Goal: Find specific page/section: Find specific page/section

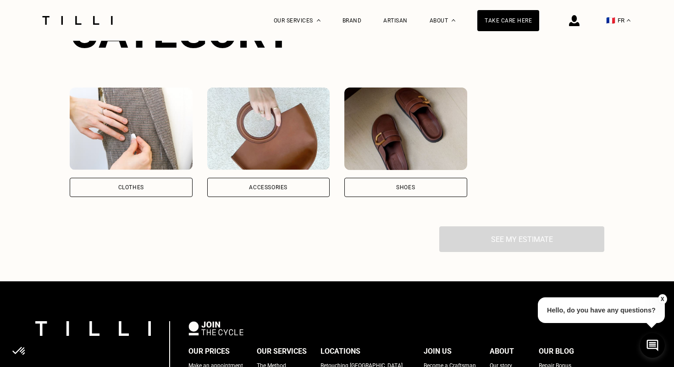
scroll to position [675, 0]
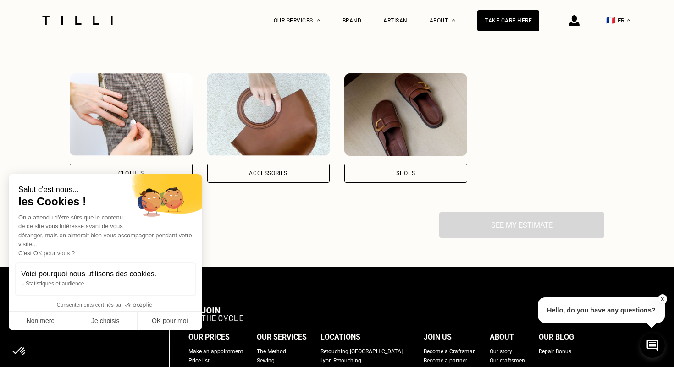
click at [124, 177] on div "Clothes" at bounding box center [131, 173] width 123 height 19
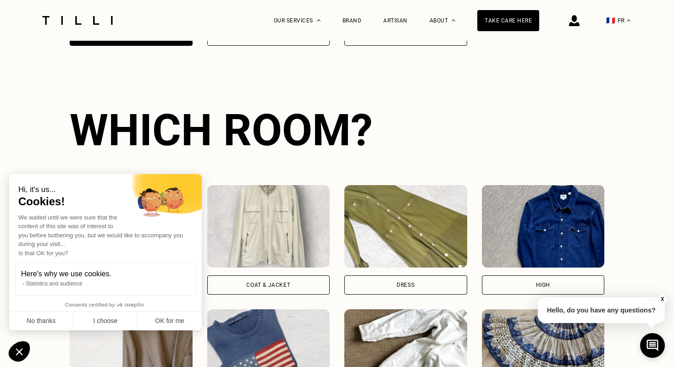
scroll to position [829, 0]
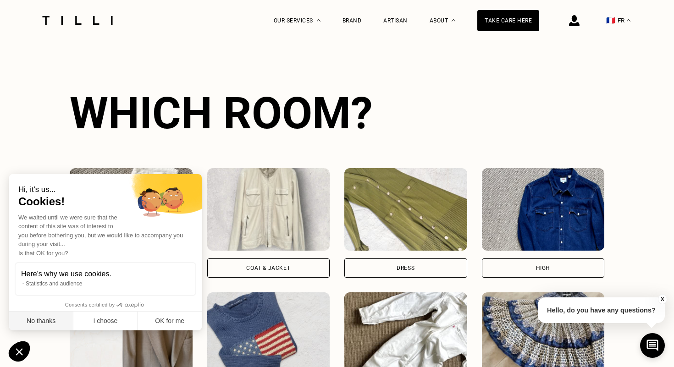
click at [68, 319] on button "No thanks" at bounding box center [41, 321] width 64 height 19
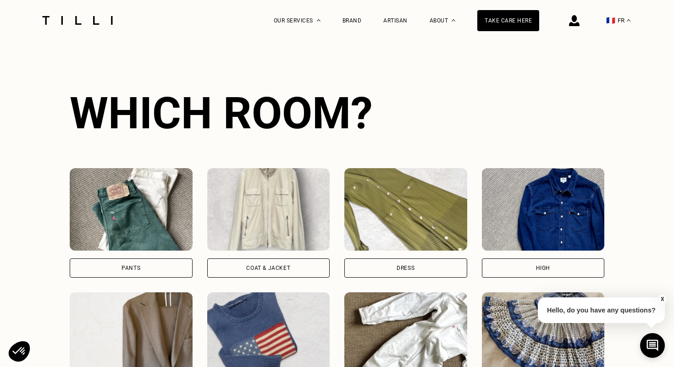
click at [276, 259] on div "Coat & Jacket" at bounding box center [268, 268] width 123 height 19
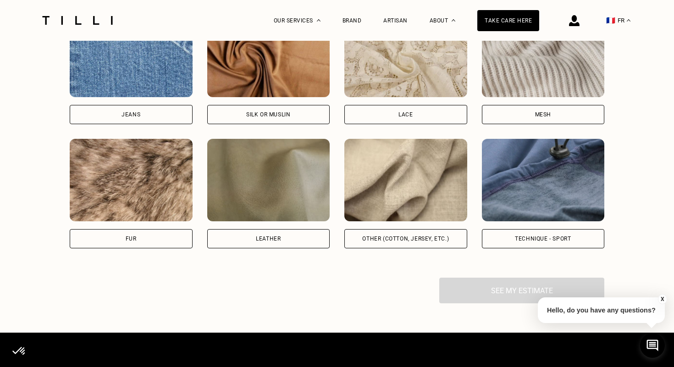
scroll to position [1541, 0]
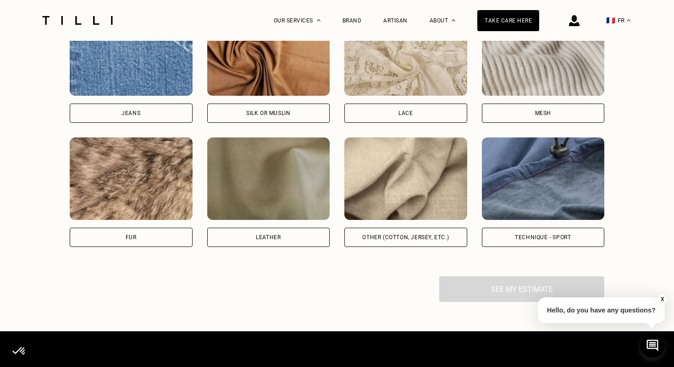
click at [398, 166] on img at bounding box center [405, 179] width 123 height 83
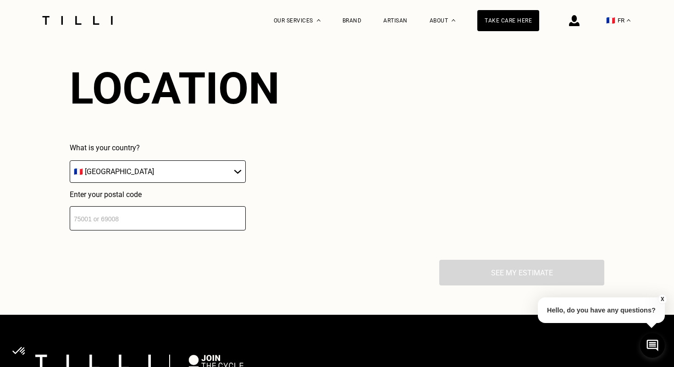
scroll to position [1787, 0]
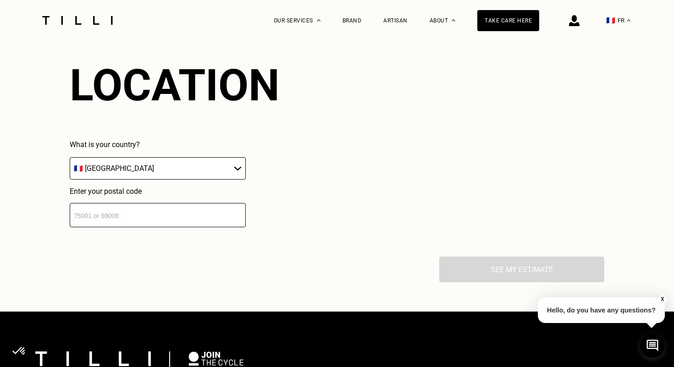
click at [134, 177] on select "🇩🇪 [GEOGRAPHIC_DATA] 🇦🇹 [GEOGRAPHIC_DATA] 🇧🇪 [GEOGRAPHIC_DATA] 🇧🇬 [GEOGRAPHIC_D…" at bounding box center [158, 168] width 176 height 22
select select "UK"
click at [70, 157] on select "🇩🇪 [GEOGRAPHIC_DATA] 🇦🇹 [GEOGRAPHIC_DATA] 🇧🇪 [GEOGRAPHIC_DATA] 🇧🇬 [GEOGRAPHIC_D…" at bounding box center [158, 168] width 176 height 22
click at [115, 216] on input "text" at bounding box center [158, 215] width 176 height 24
type input "B13 9EA"
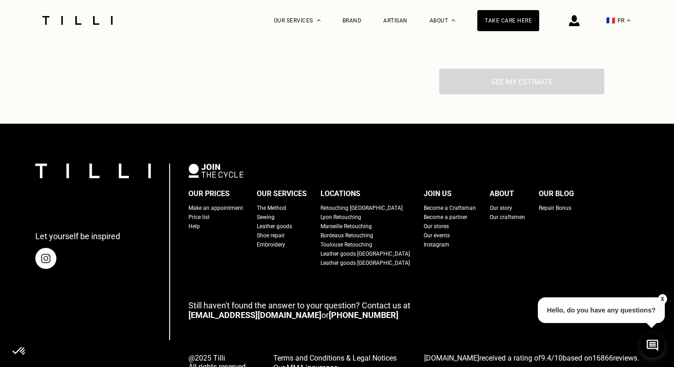
click at [202, 248] on div "Our prices Make an appointment Price list Help Our services The Method Sewing L…" at bounding box center [413, 227] width 451 height 81
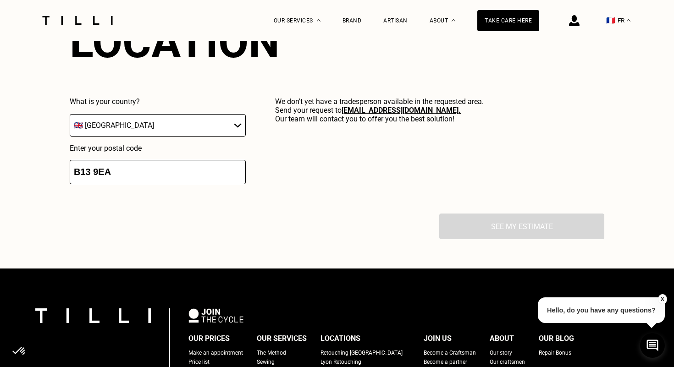
scroll to position [1817, 0]
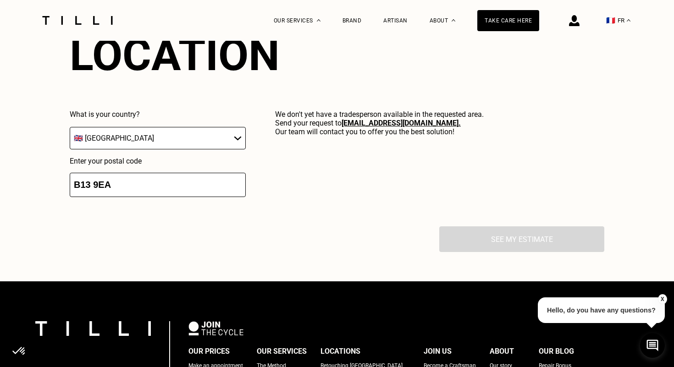
click at [137, 131] on select "🇩🇪 [GEOGRAPHIC_DATA] 🇦🇹 [GEOGRAPHIC_DATA] 🇧🇪 [GEOGRAPHIC_DATA] 🇧🇬 [GEOGRAPHIC_D…" at bounding box center [158, 138] width 176 height 22
click at [70, 127] on select "🇩🇪 [GEOGRAPHIC_DATA] 🇦🇹 [GEOGRAPHIC_DATA] 🇧🇪 [GEOGRAPHIC_DATA] 🇧🇬 [GEOGRAPHIC_D…" at bounding box center [158, 138] width 176 height 22
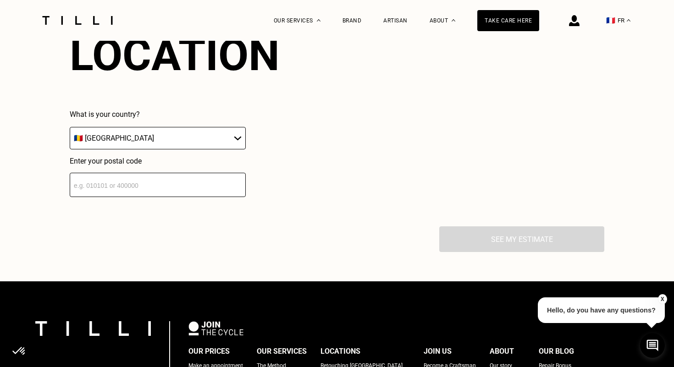
click at [139, 188] on input "B13 9EA" at bounding box center [158, 185] width 176 height 24
click at [144, 136] on select "🇩🇪 [GEOGRAPHIC_DATA] 🇦🇹 [GEOGRAPHIC_DATA] 🇧🇪 [GEOGRAPHIC_DATA] 🇧🇬 [GEOGRAPHIC_D…" at bounding box center [158, 138] width 176 height 22
select select "UK"
click at [70, 127] on select "🇩🇪 [GEOGRAPHIC_DATA] 🇦🇹 [GEOGRAPHIC_DATA] 🇧🇪 [GEOGRAPHIC_DATA] 🇧🇬 [GEOGRAPHIC_D…" at bounding box center [158, 138] width 176 height 22
click at [109, 185] on input "B13 9EA" at bounding box center [158, 185] width 176 height 24
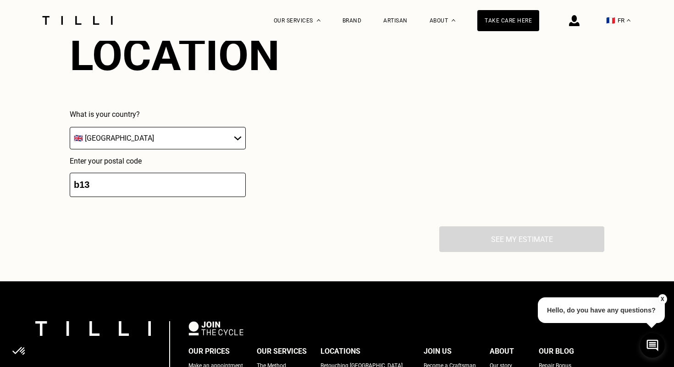
click at [299, 161] on div "Location What is your country? 🇩🇪 [GEOGRAPHIC_DATA] 🇦🇹 [GEOGRAPHIC_DATA] 🇧🇪 [GE…" at bounding box center [337, 113] width 535 height 226
click at [164, 190] on input "b13" at bounding box center [158, 185] width 176 height 24
type input "b"
type input "s"
type input "swa1 1aa"
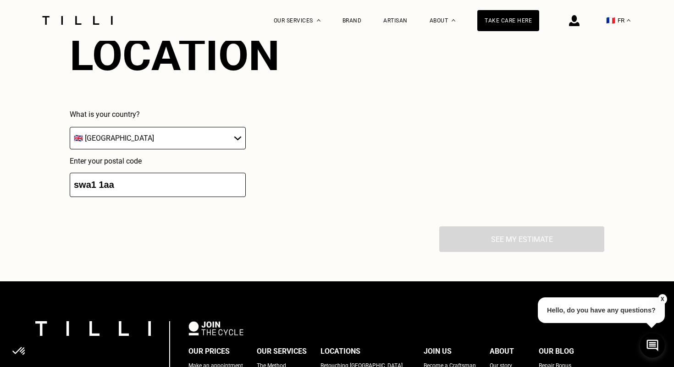
click at [247, 218] on div "Location What is your country? 🇩🇪 [GEOGRAPHIC_DATA] 🇦🇹 [GEOGRAPHIC_DATA] 🇧🇪 [GE…" at bounding box center [337, 113] width 535 height 226
click at [133, 183] on input "swa1 1aa" at bounding box center [158, 185] width 176 height 24
click at [84, 189] on input "swa1 1aa" at bounding box center [158, 185] width 176 height 24
drag, startPoint x: 133, startPoint y: 184, endPoint x: 61, endPoint y: 184, distance: 72.0
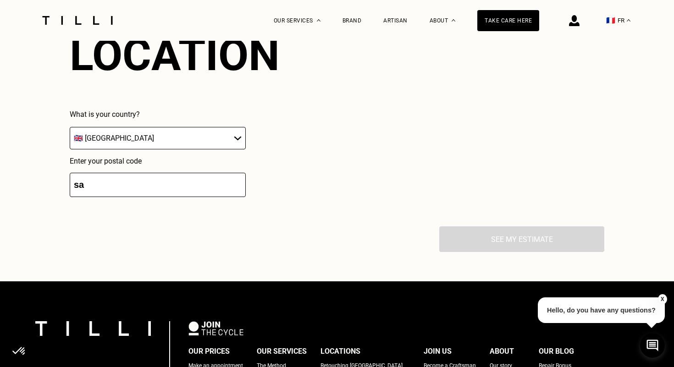
type input "s"
click at [147, 177] on input "swa1 1aa" at bounding box center [158, 185] width 176 height 24
click at [147, 182] on input "swa1 1aa" at bounding box center [158, 185] width 176 height 24
click at [189, 214] on div "Location What is your country? 🇩🇪 [GEOGRAPHIC_DATA] 🇦🇹 [GEOGRAPHIC_DATA] 🇧🇪 [GE…" at bounding box center [337, 113] width 535 height 226
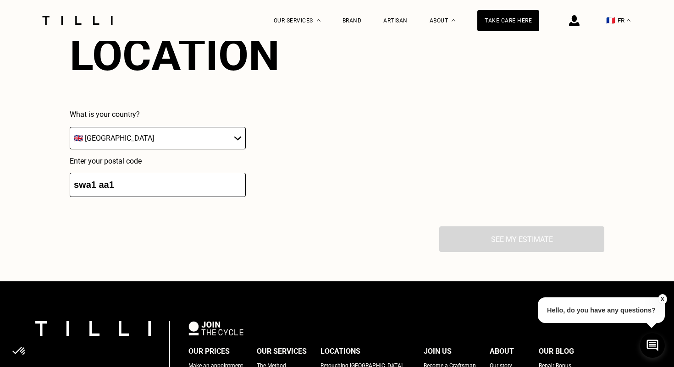
drag, startPoint x: 151, startPoint y: 190, endPoint x: 21, endPoint y: 190, distance: 130.2
type input "s"
click at [95, 224] on div "Location What is your country? 🇩🇪 [GEOGRAPHIC_DATA] 🇦🇹 [GEOGRAPHIC_DATA] 🇧🇪 [GE…" at bounding box center [337, 113] width 535 height 226
drag, startPoint x: 135, startPoint y: 192, endPoint x: 0, endPoint y: 191, distance: 135.3
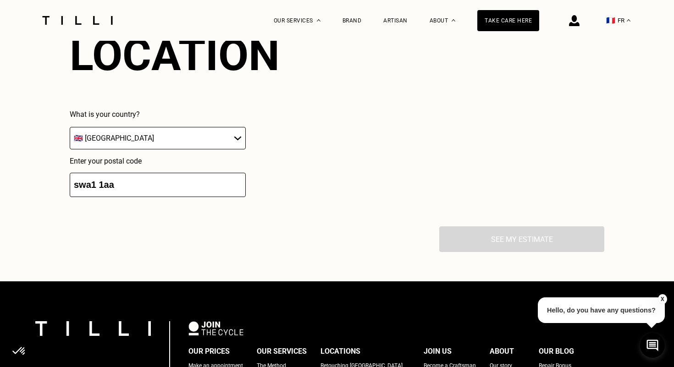
type input "s"
